Goal: Use online tool/utility: Utilize a website feature to perform a specific function

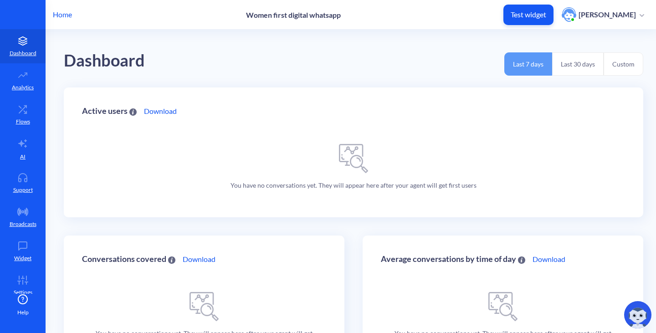
click at [64, 16] on p "Home" at bounding box center [62, 14] width 19 height 11
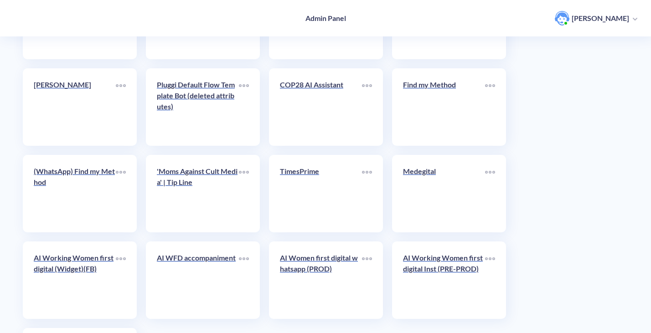
scroll to position [2464, 0]
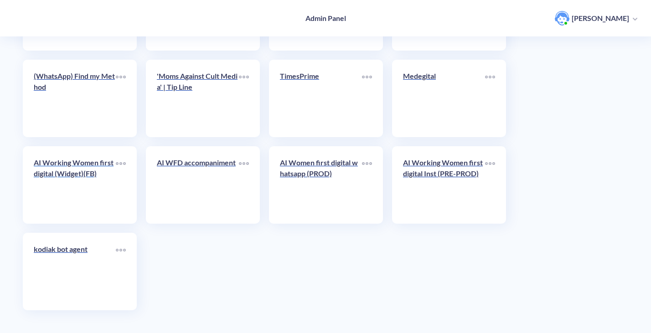
click at [94, 206] on link "AI Working Women first digital (Widget)(FB)" at bounding box center [75, 185] width 82 height 56
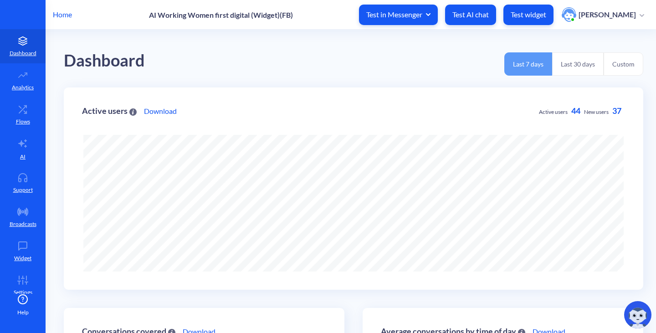
scroll to position [333, 656]
click at [529, 13] on p "Test widget" at bounding box center [529, 14] width 36 height 9
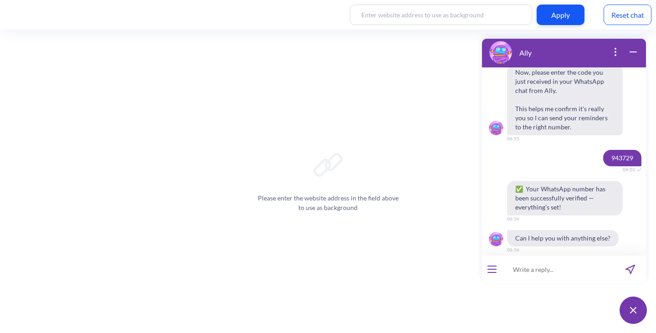
scroll to position [917, 0]
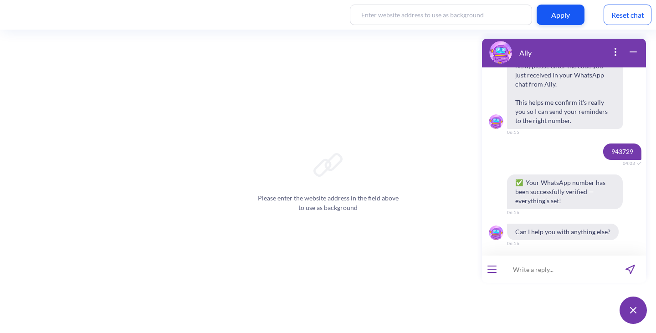
click at [490, 270] on button "open menu" at bounding box center [492, 269] width 9 height 7
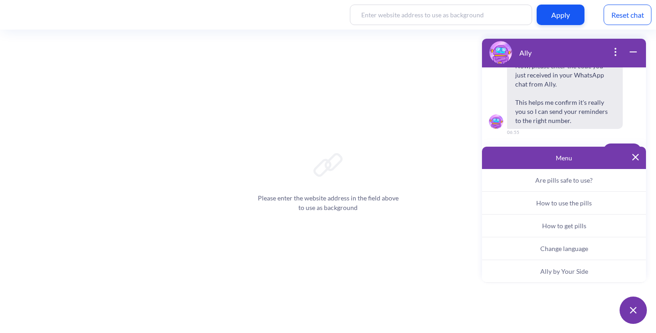
click at [556, 180] on span "Are pills safe to use?" at bounding box center [564, 180] width 57 height 8
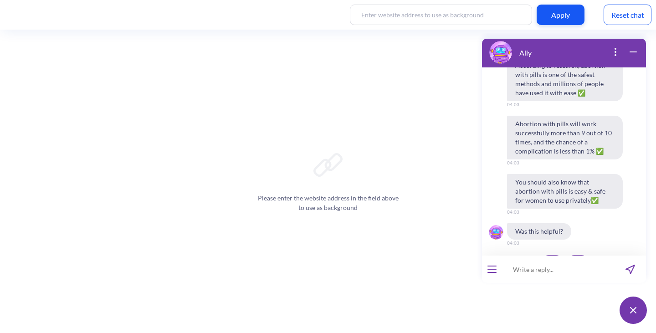
scroll to position [1147, 0]
click at [545, 254] on button "👍" at bounding box center [552, 261] width 23 height 15
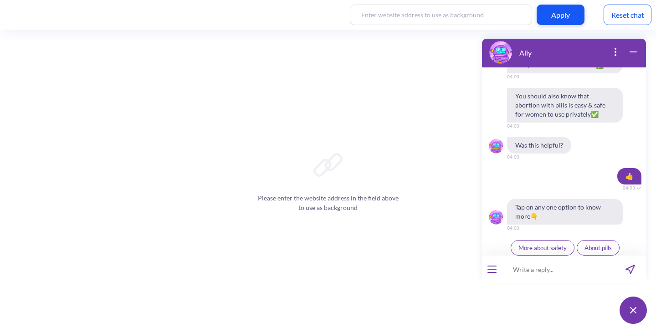
scroll to position [1236, 0]
